Goal: Submit feedback/report problem

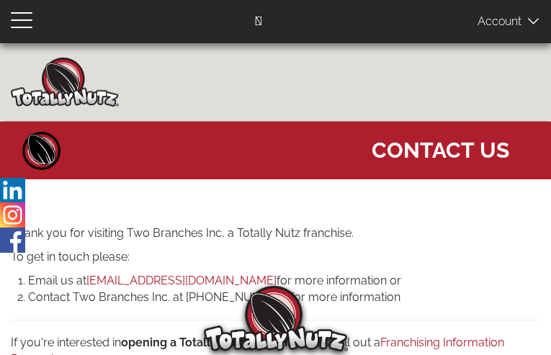
type input "ktGHAVqfzT"
type input "[EMAIL_ADDRESS][DOMAIN_NAME]"
type input "9249770417"
